Goal: Task Accomplishment & Management: Use online tool/utility

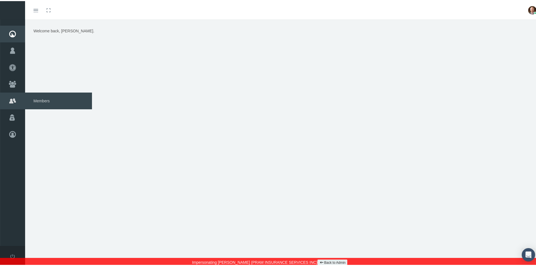
click at [37, 97] on span "Members" at bounding box center [58, 99] width 67 height 17
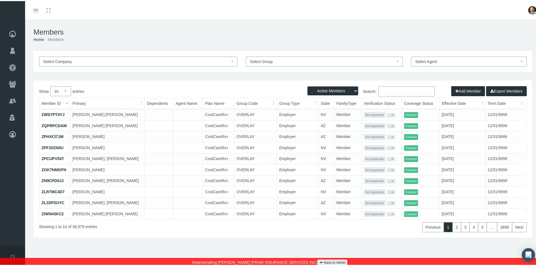
click at [467, 91] on button "Add Member" at bounding box center [468, 90] width 34 height 10
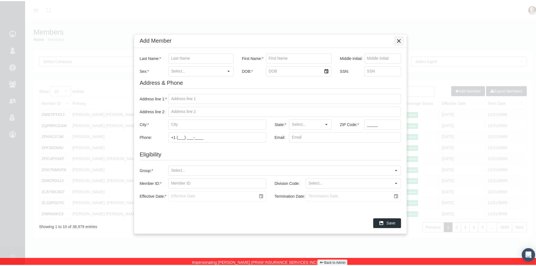
click at [396, 41] on icon "Close" at bounding box center [398, 39] width 5 height 5
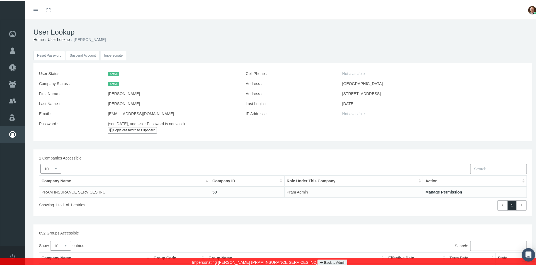
click at [106, 53] on input "Impersonate" at bounding box center [114, 54] width 26 height 9
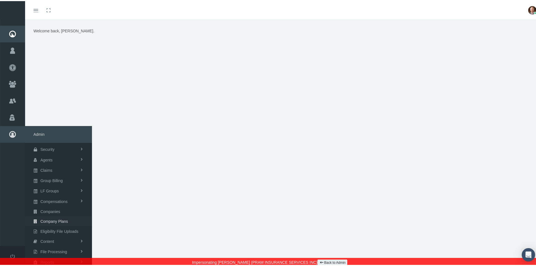
click at [55, 220] on span "Company Plans" at bounding box center [54, 219] width 28 height 9
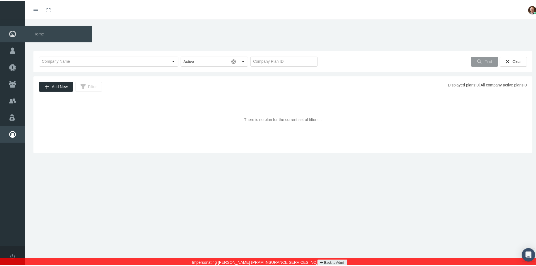
click at [45, 31] on span "Home" at bounding box center [58, 33] width 67 height 17
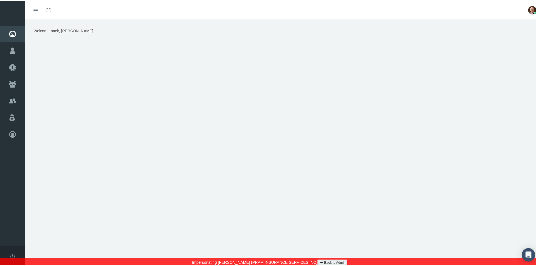
click at [320, 261] on icon at bounding box center [321, 261] width 3 height 5
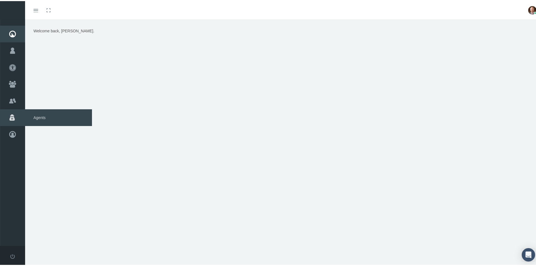
click at [38, 117] on span "Agents" at bounding box center [58, 116] width 67 height 17
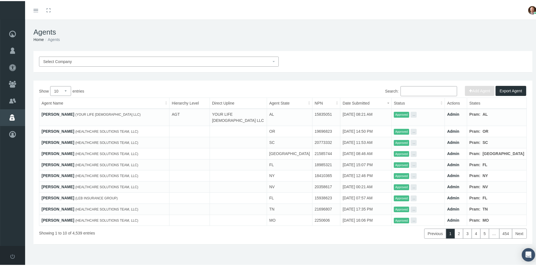
click at [59, 112] on link "[PERSON_NAME]" at bounding box center [58, 113] width 33 height 4
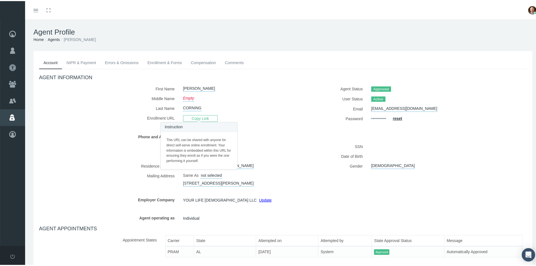
click at [191, 117] on span "Copy Link" at bounding box center [200, 117] width 35 height 7
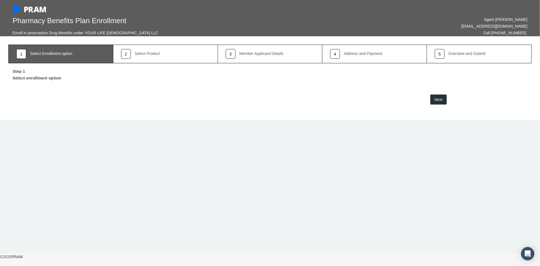
click at [441, 98] on span "Next" at bounding box center [439, 99] width 8 height 4
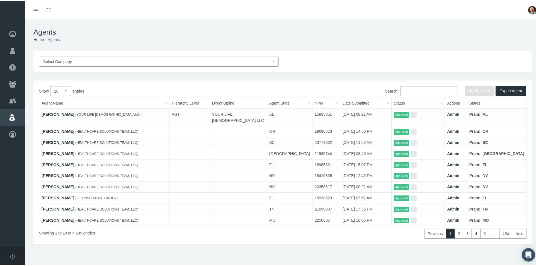
click at [48, 128] on link "[PERSON_NAME]" at bounding box center [58, 130] width 33 height 4
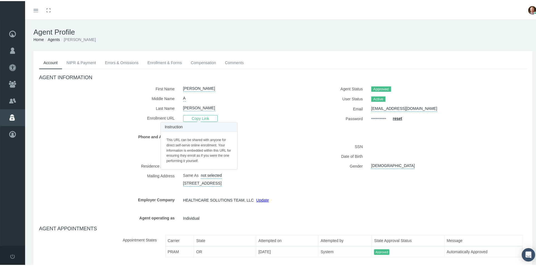
click at [204, 116] on span "Copy Link" at bounding box center [200, 117] width 35 height 7
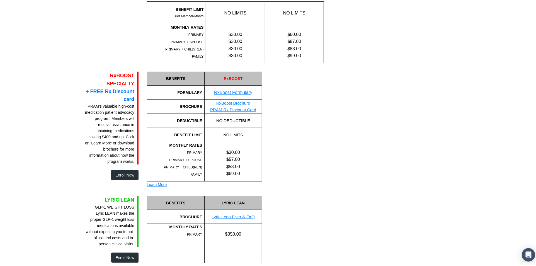
scroll to position [359, 0]
